Goal: Task Accomplishment & Management: Use online tool/utility

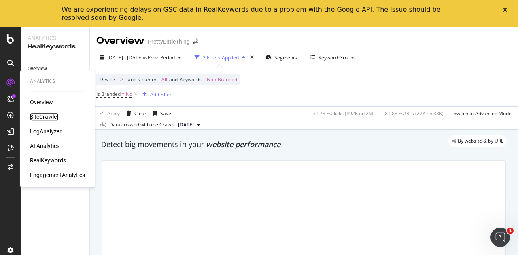
click at [38, 114] on div "SiteCrawler" at bounding box center [44, 117] width 29 height 8
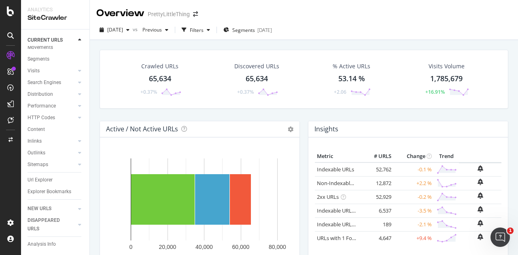
scroll to position [40, 0]
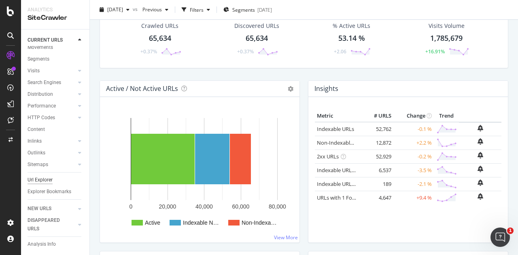
click at [50, 176] on div "Url Explorer" at bounding box center [40, 180] width 25 height 8
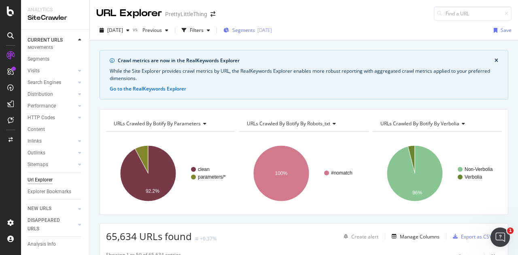
click at [245, 34] on div "Segments [DATE]" at bounding box center [247, 30] width 49 height 12
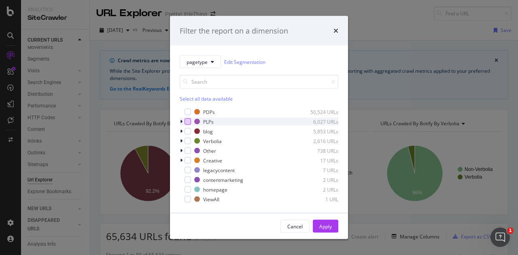
click at [189, 119] on div "modal" at bounding box center [187, 122] width 6 height 6
click at [329, 228] on div "Apply" at bounding box center [325, 226] width 13 height 7
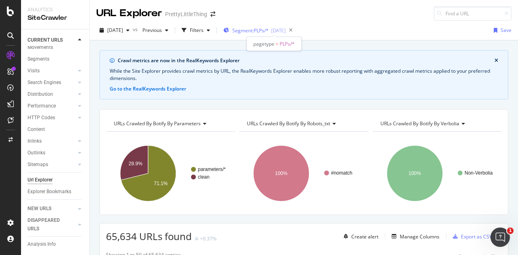
click at [245, 29] on div "Segment: PLPs/* [DATE]" at bounding box center [254, 30] width 62 height 7
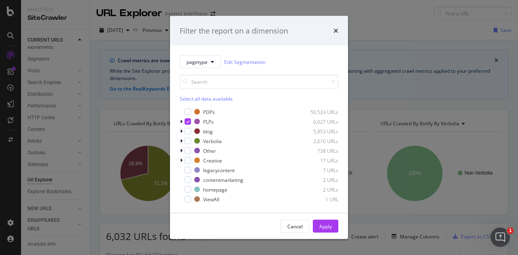
click at [373, 34] on div "Filter the report on a dimension pagetype Edit Segmentation Select all data ava…" at bounding box center [259, 127] width 518 height 255
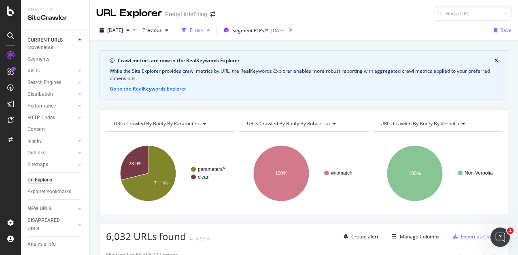
click at [190, 28] on div "button" at bounding box center [183, 30] width 11 height 11
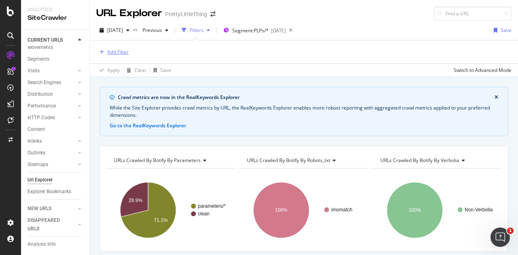
click at [102, 47] on div "Add Filter" at bounding box center [112, 52] width 32 height 10
click at [108, 48] on div "Add Filter" at bounding box center [112, 52] width 32 height 9
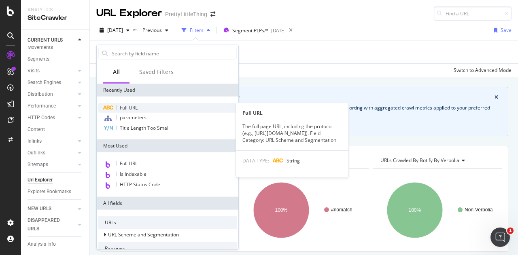
click at [148, 110] on div "Full URL" at bounding box center [167, 108] width 138 height 10
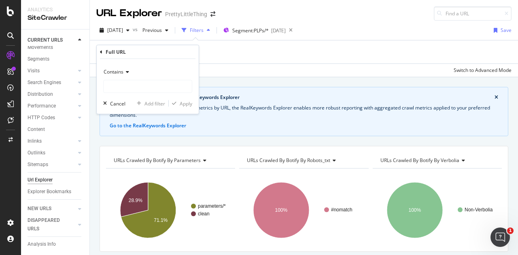
click at [241, 52] on div "Add Filter" at bounding box center [303, 51] width 415 height 23
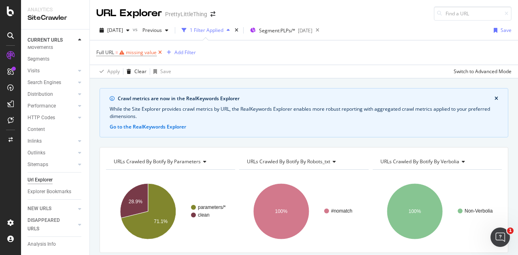
click at [160, 52] on icon at bounding box center [160, 53] width 7 height 8
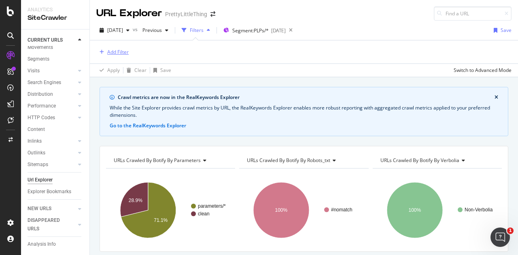
click at [117, 49] on div "Add Filter" at bounding box center [117, 52] width 21 height 7
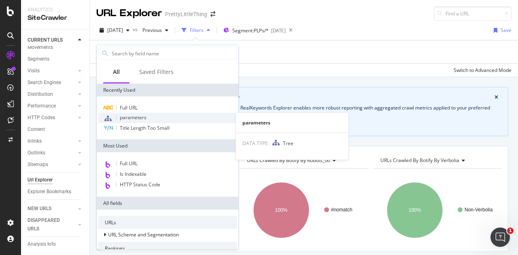
click at [146, 119] on span "parameters" at bounding box center [133, 117] width 27 height 7
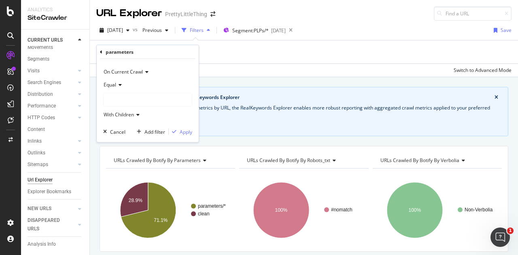
click at [115, 99] on div at bounding box center [148, 99] width 88 height 13
click at [130, 116] on span "60,516 URLS" at bounding box center [141, 116] width 30 height 7
click at [186, 136] on div "On Current Crawl Equal clean With Children Cancel Add filter Apply" at bounding box center [148, 100] width 102 height 83
click at [187, 131] on div "Apply" at bounding box center [186, 131] width 13 height 7
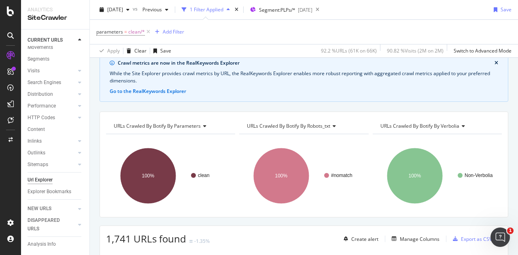
scroll to position [81, 0]
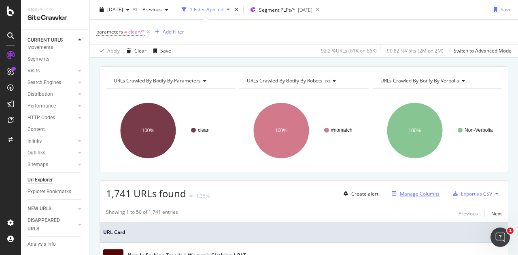
click at [411, 189] on button "Manage Columns" at bounding box center [413, 194] width 51 height 10
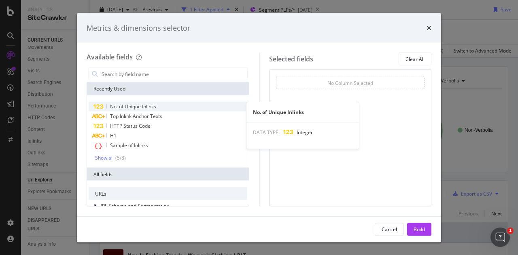
click at [136, 104] on span "No. of Unique Inlinks" at bounding box center [133, 106] width 46 height 7
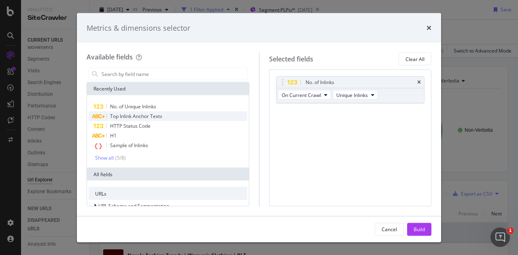
click at [153, 114] on span "Top Inlink Anchor Texts" at bounding box center [136, 116] width 52 height 7
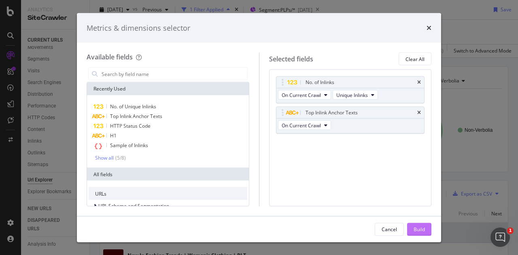
click at [423, 225] on div "Build" at bounding box center [418, 229] width 11 height 12
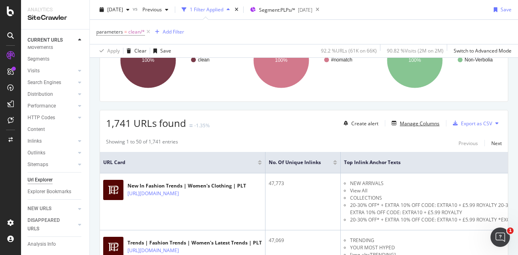
scroll to position [162, 0]
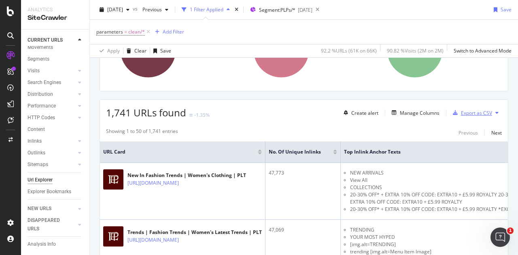
click at [478, 110] on div "Export as CSV" at bounding box center [476, 113] width 31 height 7
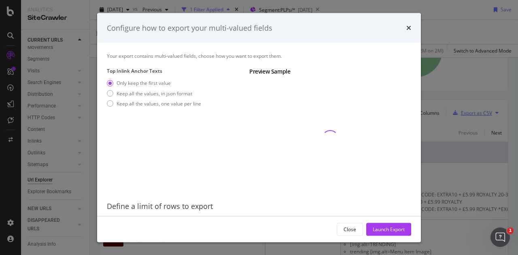
scroll to position [26, 0]
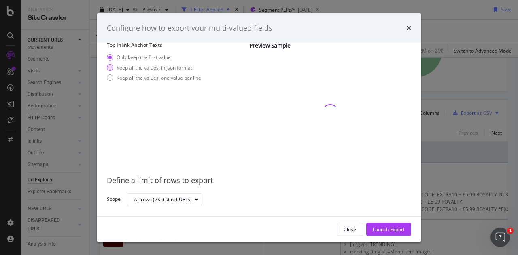
click at [193, 65] on div "Keep all the values, in json format" at bounding box center [154, 67] width 94 height 7
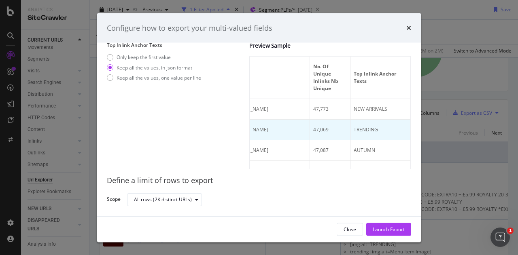
scroll to position [0, 108]
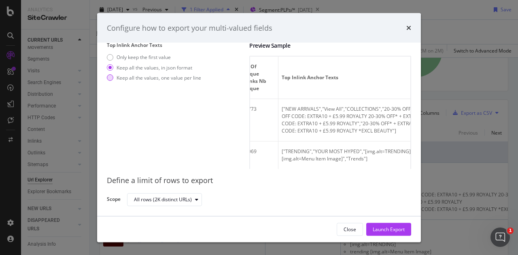
click at [165, 77] on div "Keep all the values, one value per line" at bounding box center [159, 77] width 85 height 7
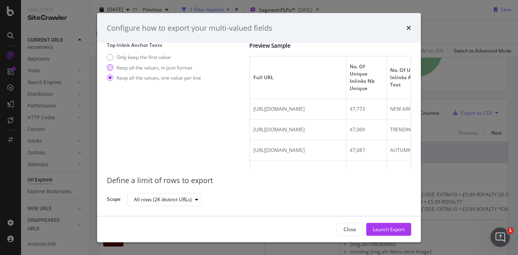
click at [157, 66] on div "Keep all the values, in json format" at bounding box center [155, 67] width 76 height 7
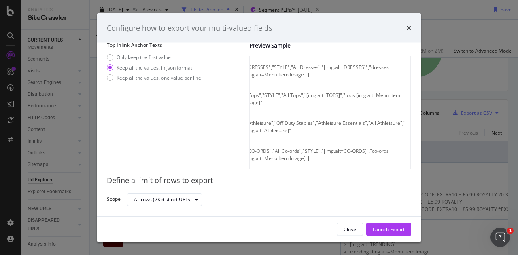
scroll to position [172, 0]
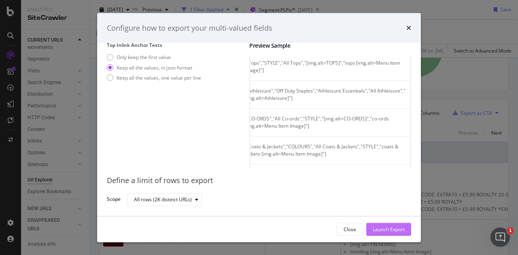
click at [392, 235] on div "Launch Export" at bounding box center [389, 229] width 32 height 12
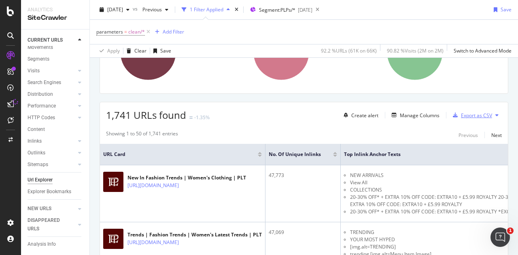
scroll to position [159, 0]
click at [8, 103] on icon at bounding box center [10, 104] width 6 height 6
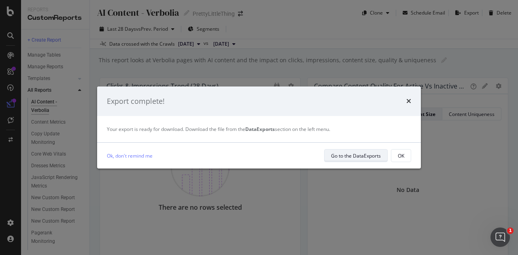
click at [342, 157] on div "Go to the DataExports" at bounding box center [356, 156] width 50 height 7
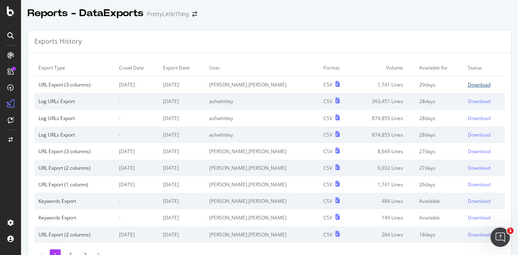
click at [468, 87] on div "Download" at bounding box center [479, 84] width 23 height 7
